Goal: Participate in discussion: Engage in conversation with other users on a specific topic

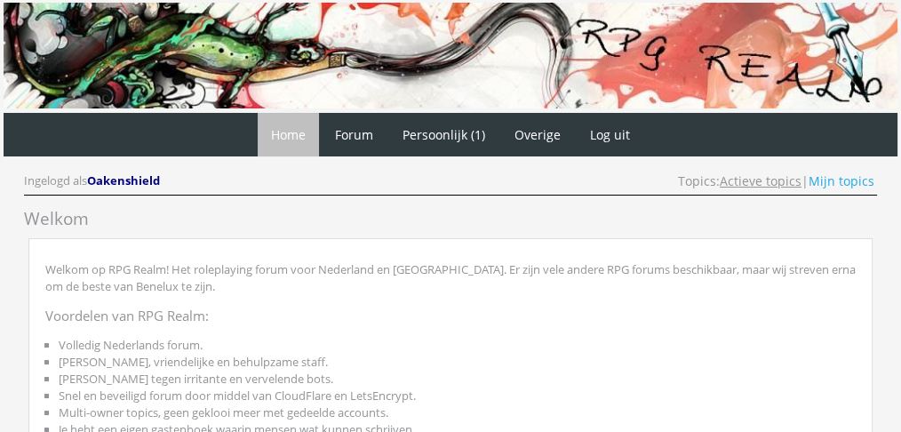
click at [750, 180] on link "Actieve topics" at bounding box center [760, 180] width 82 height 17
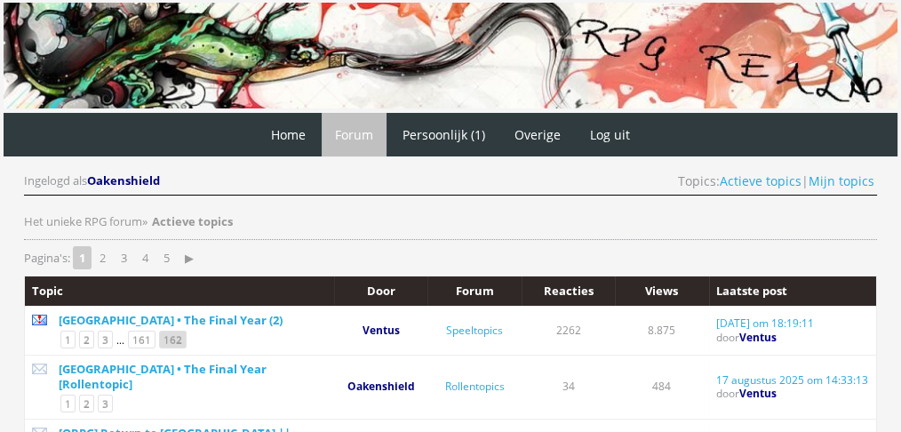
click at [174, 335] on link "162" at bounding box center [173, 339] width 28 height 18
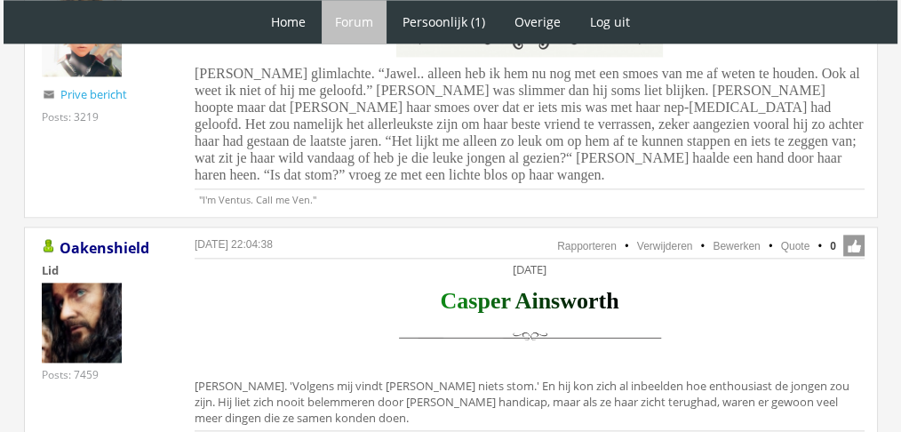
scroll to position [2243, 0]
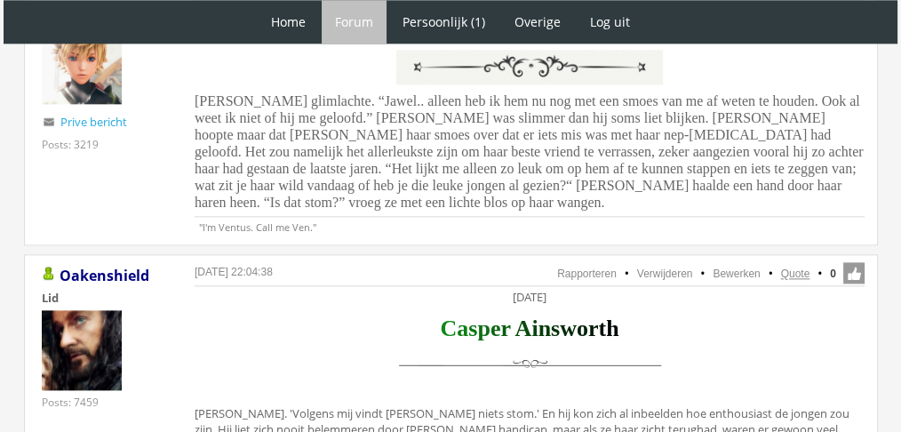
click at [787, 267] on link "Quote" at bounding box center [795, 273] width 29 height 12
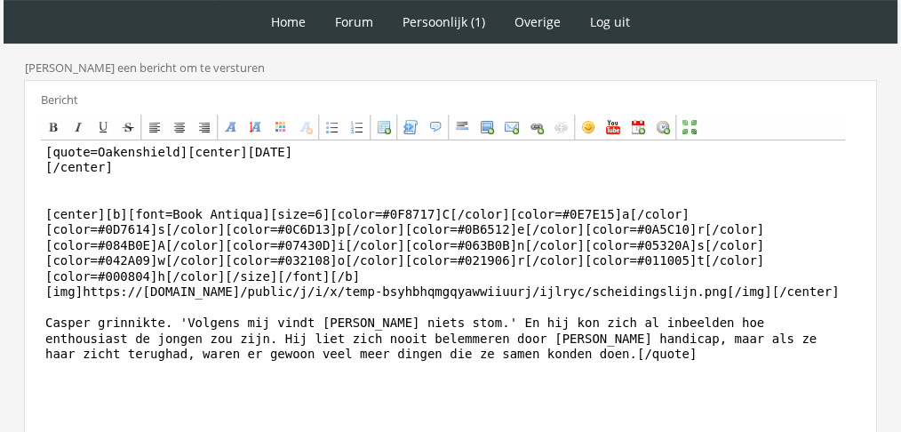
scroll to position [572, 0]
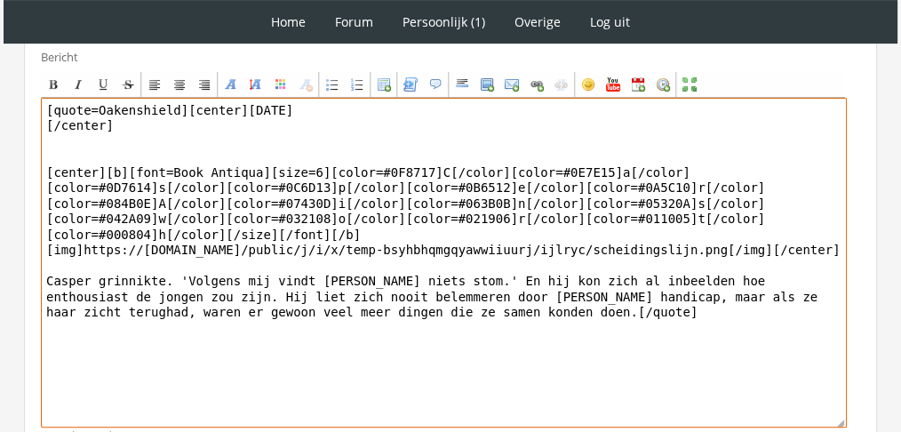
click at [155, 279] on textarea "[quote=Oakenshield][center]Woensdag 8 december [/center] [center][b][font=Book …" at bounding box center [443, 262] width 805 height 329
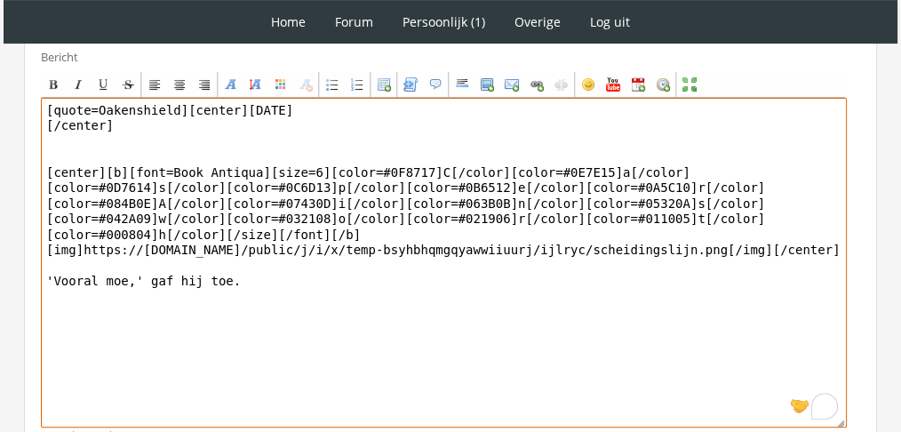
drag, startPoint x: 172, startPoint y: 103, endPoint x: 0, endPoint y: 33, distance: 186.0
click at [0, 33] on div "1 Home Forum Forum index Actieve topics Mijn topics Persoonlijk (1) Profiel Pri…" at bounding box center [450, 7] width 901 height 1158
click at [237, 130] on textarea "[center]Woensdag 8 december [/center] [center][b][font=Book Antiqua][size=6][co…" at bounding box center [443, 262] width 805 height 329
click at [275, 277] on textarea "[center]Woensdag 8 december [/center] [center][b][font=Book Antiqua][size=6][co…" at bounding box center [443, 262] width 805 height 329
click at [266, 107] on textarea "[center]Woensdag 8 december [/center] [center][b][font=Book Antiqua][size=6][co…" at bounding box center [443, 262] width 805 height 329
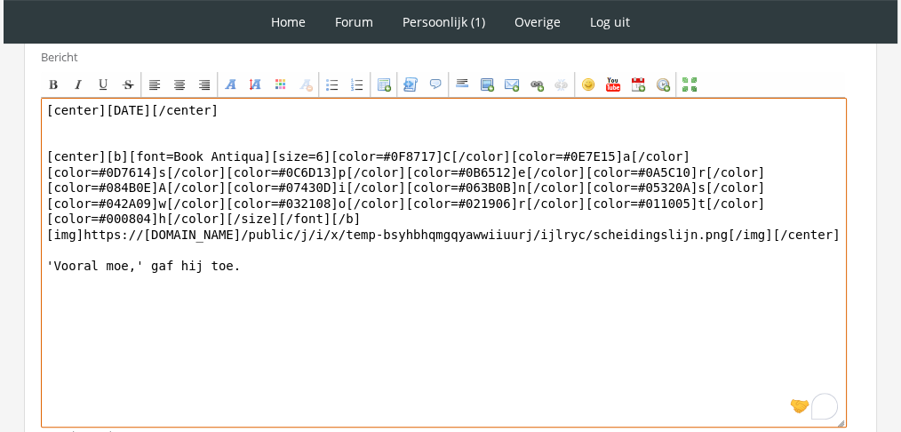
click at [208, 219] on textarea "[center]Woensdag 8 december[/center] [center][b][font=Book Antiqua][size=6][col…" at bounding box center [443, 262] width 805 height 329
click at [240, 244] on textarea "[center]Woensdag 8 december[/center] [center][b][font=Book Antiqua][size=6][col…" at bounding box center [443, 262] width 805 height 329
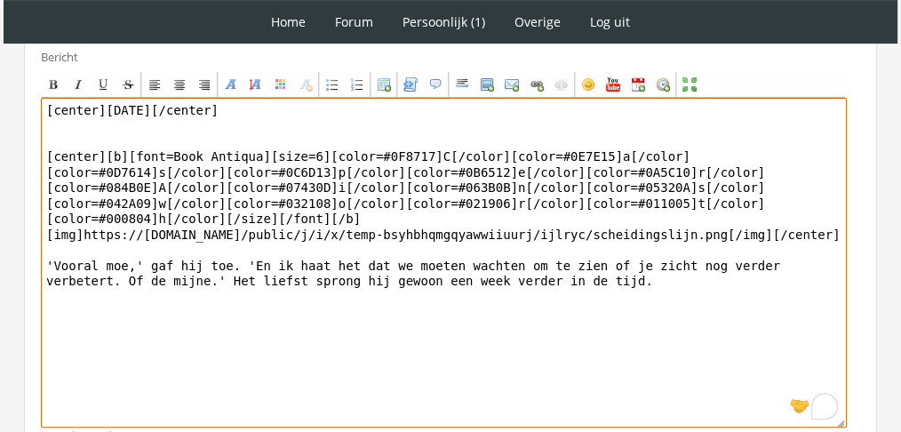
scroll to position [674, 0]
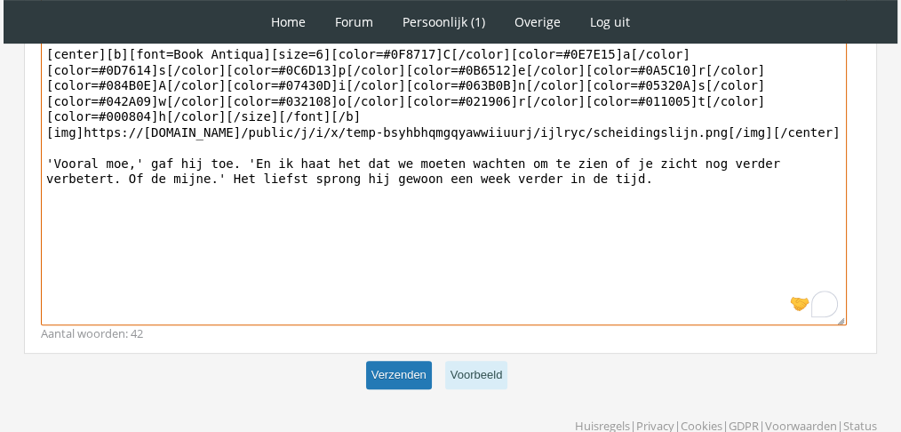
type textarea "[center]Woensdag 8 december[/center] [center][b][font=Book Antiqua][size=6][col…"
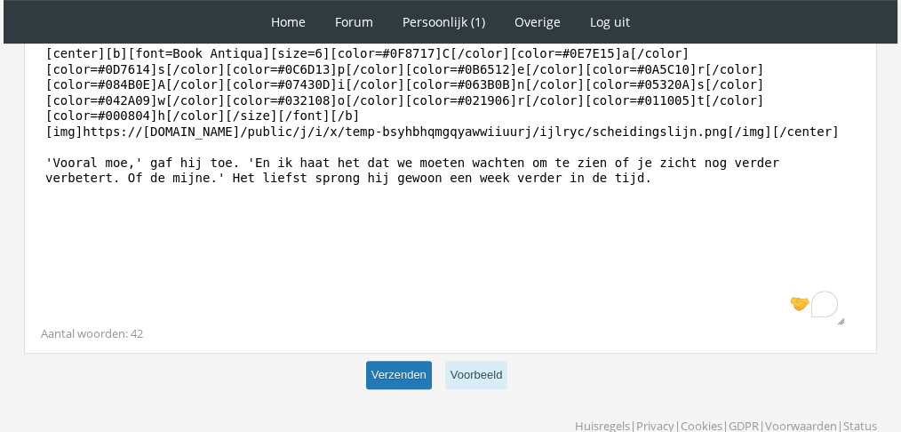
scroll to position [673, 0]
click at [403, 366] on button "Verzenden" at bounding box center [399, 375] width 66 height 29
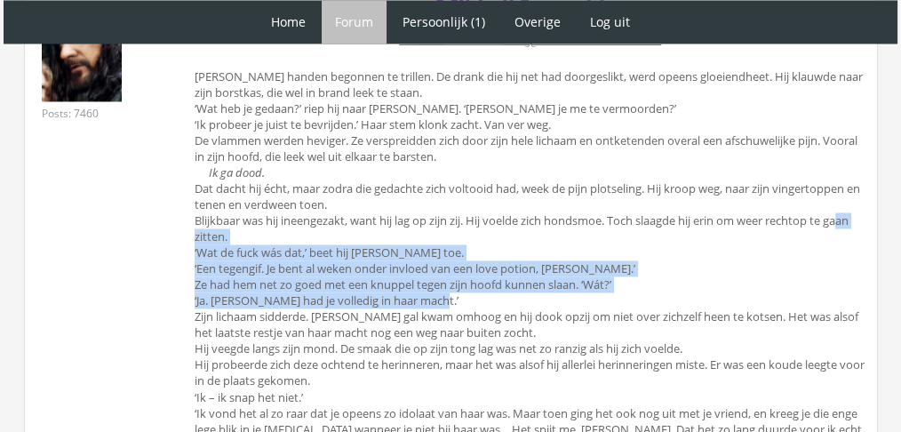
drag, startPoint x: 900, startPoint y: 192, endPoint x: 893, endPoint y: 275, distance: 83.8
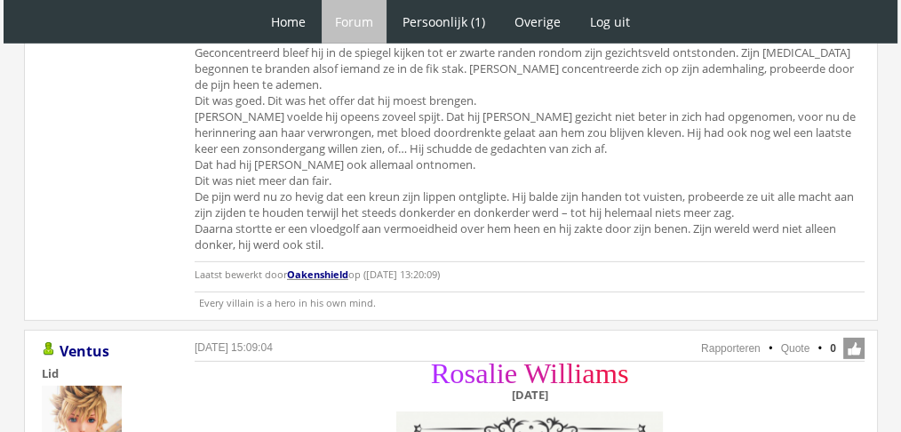
click at [853, 364] on div "R o s a l i e W i l l i a m s Dinsdag 7 december" at bounding box center [529, 409] width 670 height 91
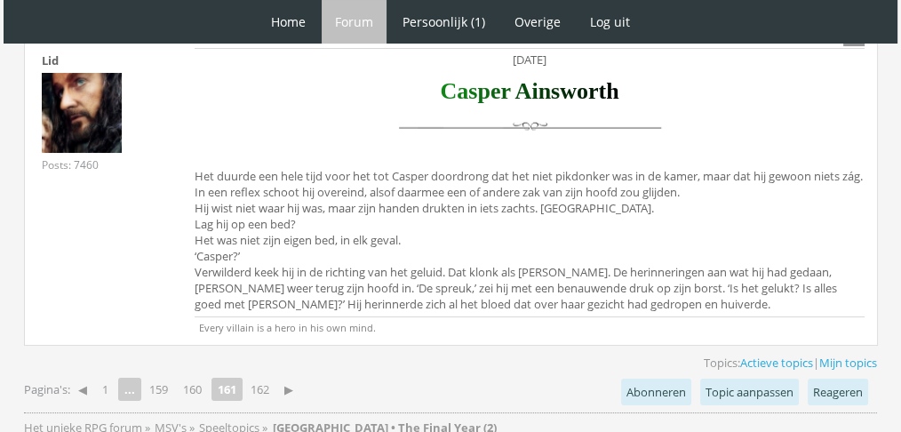
scroll to position [6683, 0]
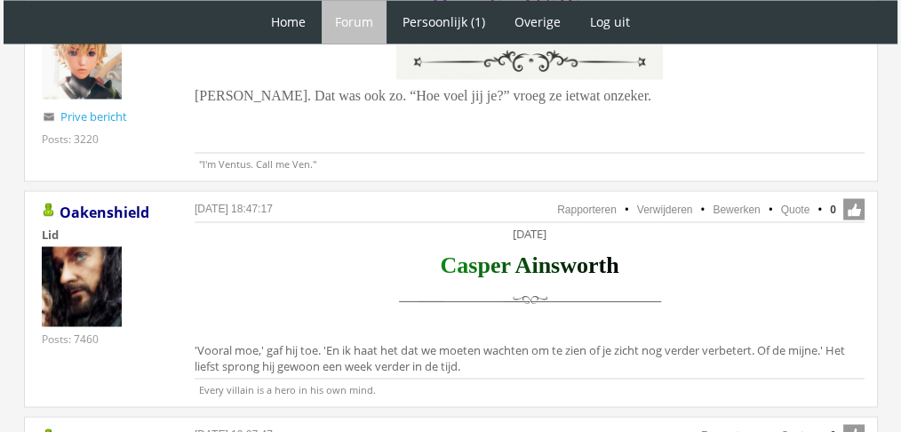
scroll to position [3205, 0]
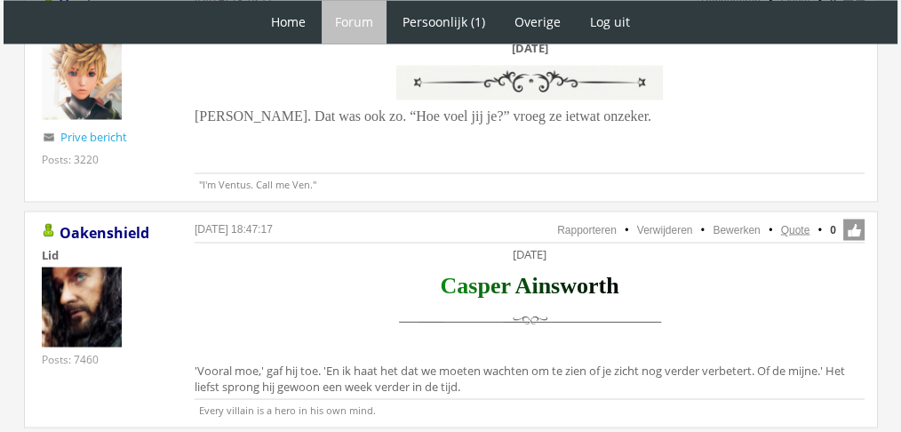
click at [801, 223] on link "Quote" at bounding box center [795, 229] width 29 height 12
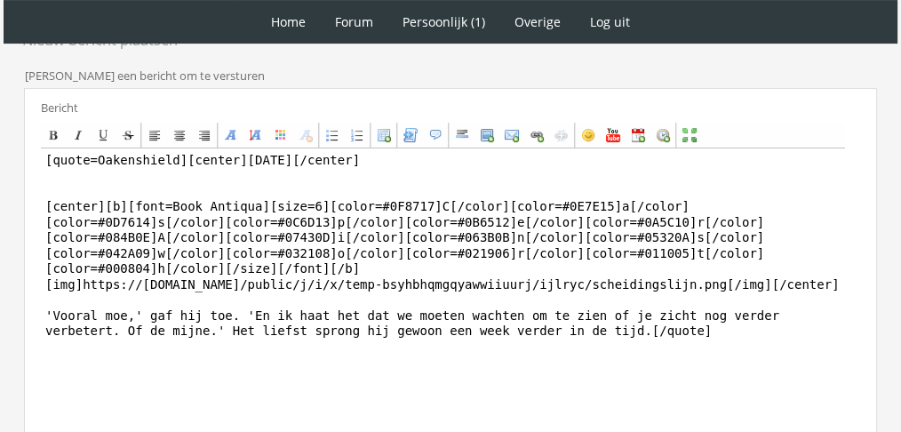
scroll to position [508, 0]
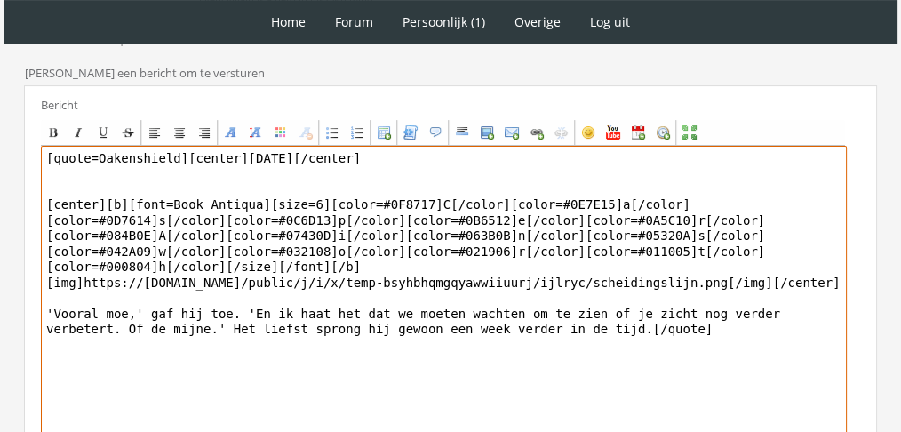
click at [403, 306] on textarea "[quote=Oakenshield][center][DATE][/center] [center][b][font=Book Antiqua][size=…" at bounding box center [443, 310] width 805 height 329
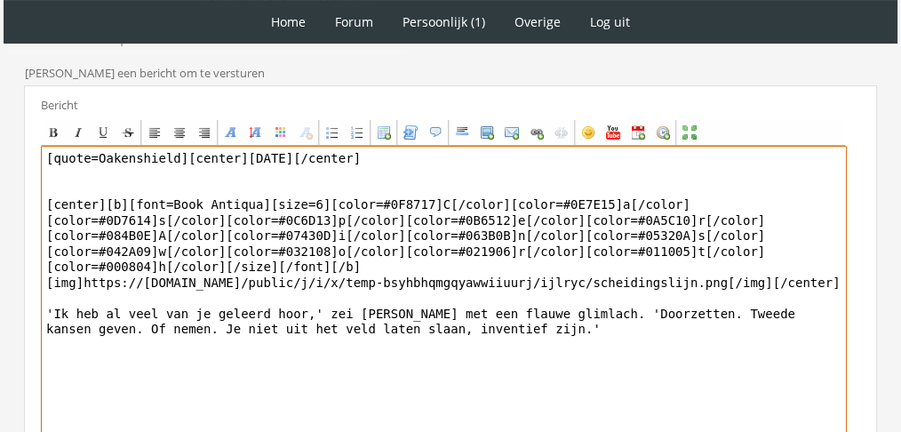
drag, startPoint x: 176, startPoint y: 152, endPoint x: 0, endPoint y: 105, distance: 182.0
click at [0, 105] on div "1 Home Forum Forum index Actieve topics Mijn topics Persoonlijk (1) Profiel Pri…" at bounding box center [450, 63] width 901 height 1142
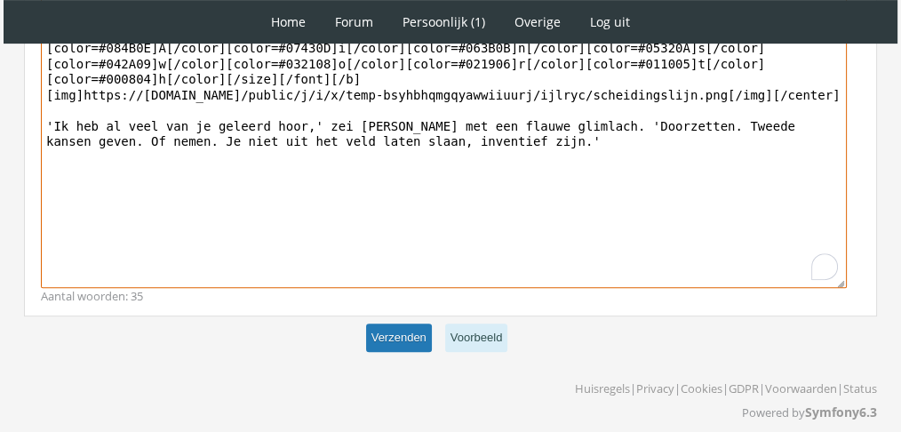
type textarea "[center][DATE][/center] [center][b][font=Book Antiqua][size=6][color=#0F8717]C[…"
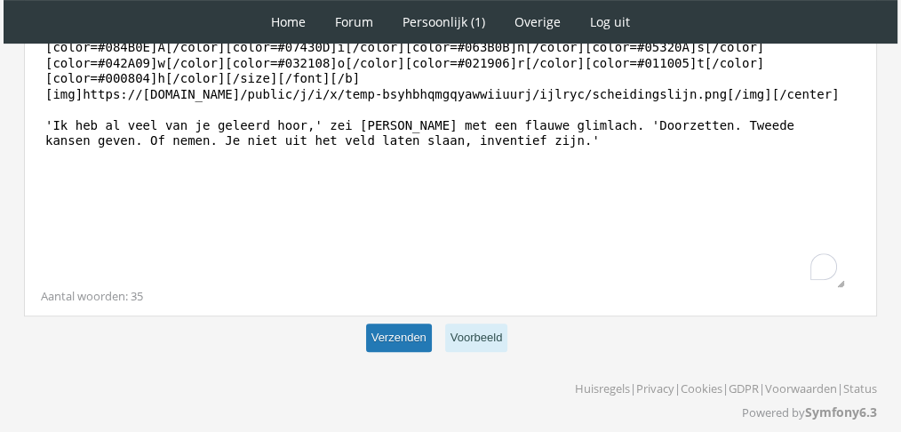
scroll to position [694, 0]
click at [393, 331] on button "Verzenden" at bounding box center [399, 338] width 66 height 29
